Goal: Find specific page/section

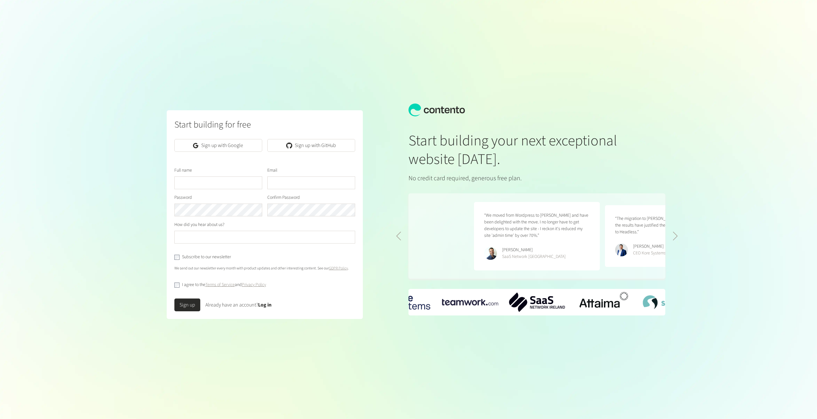
scroll to position [0, 262]
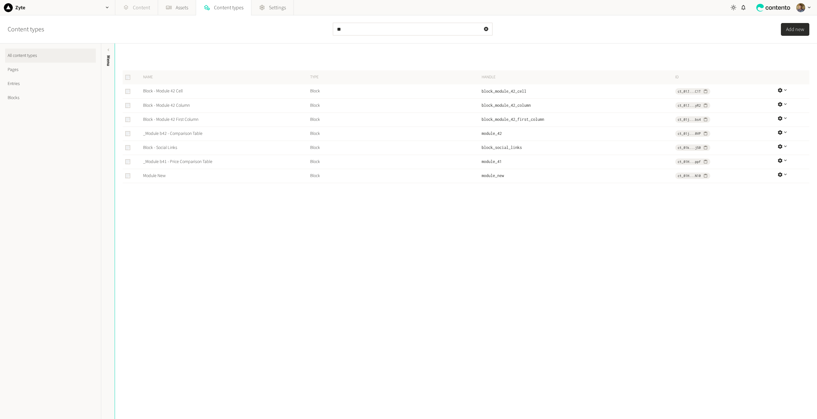
click at [137, 7] on link "Content" at bounding box center [136, 7] width 42 height 15
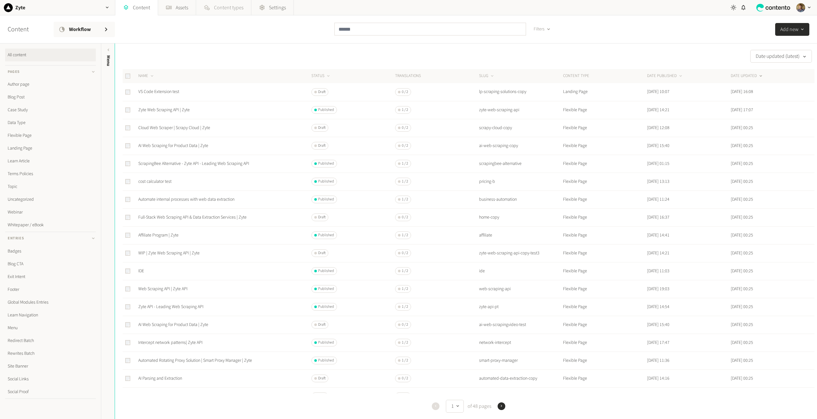
click at [224, 6] on span "Content types" at bounding box center [228, 8] width 29 height 8
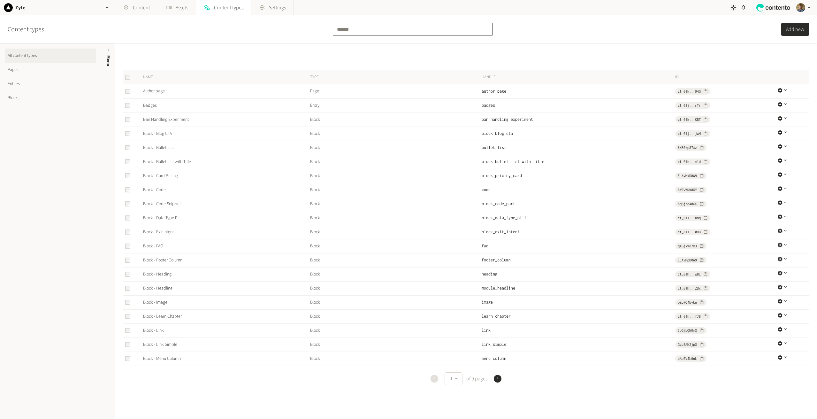
click at [375, 31] on input "text" at bounding box center [413, 29] width 160 height 13
type input "****"
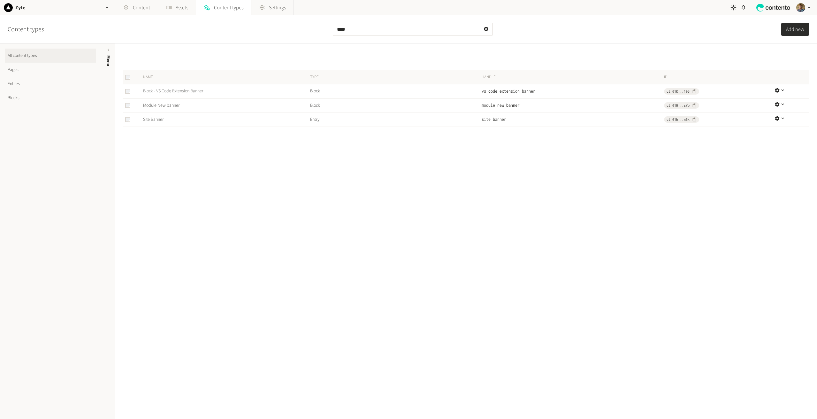
click at [199, 89] on link "Block - VS Code Extension Banner" at bounding box center [173, 91] width 60 height 6
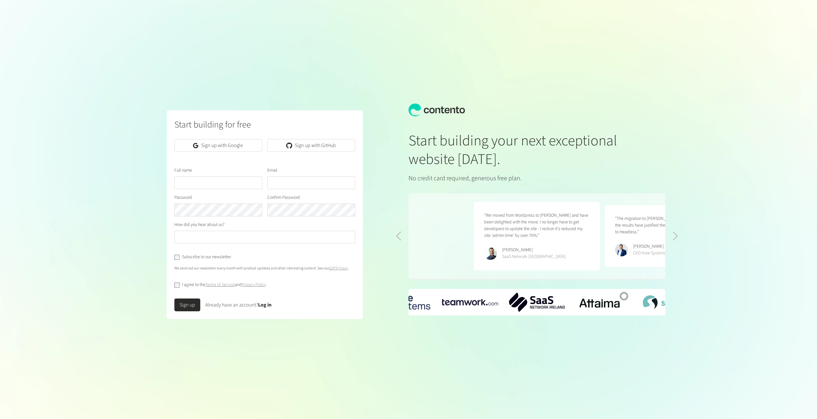
scroll to position [0, 262]
